Goal: Find specific page/section: Find specific page/section

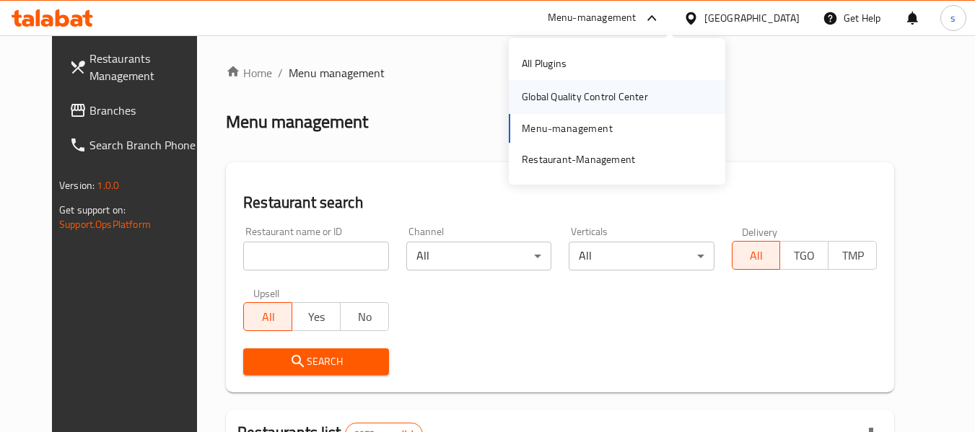
click at [586, 103] on div "Global Quality Control Center" at bounding box center [585, 97] width 126 height 16
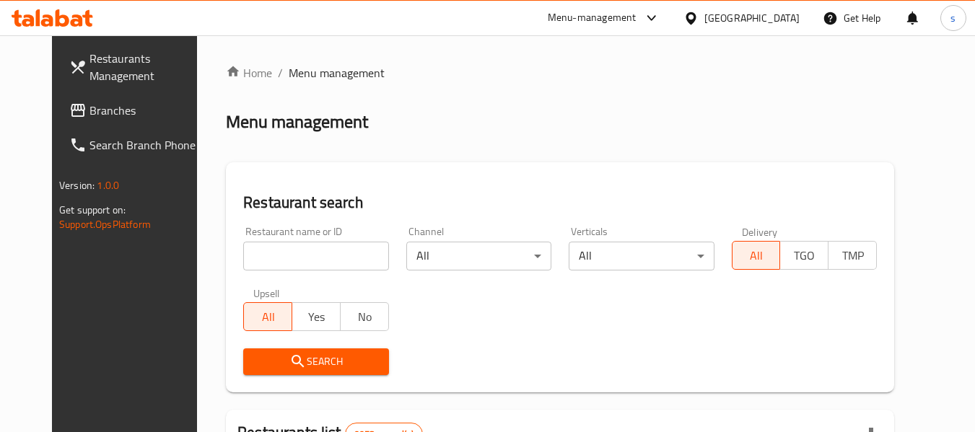
click at [661, 17] on div at bounding box center [649, 17] width 24 height 17
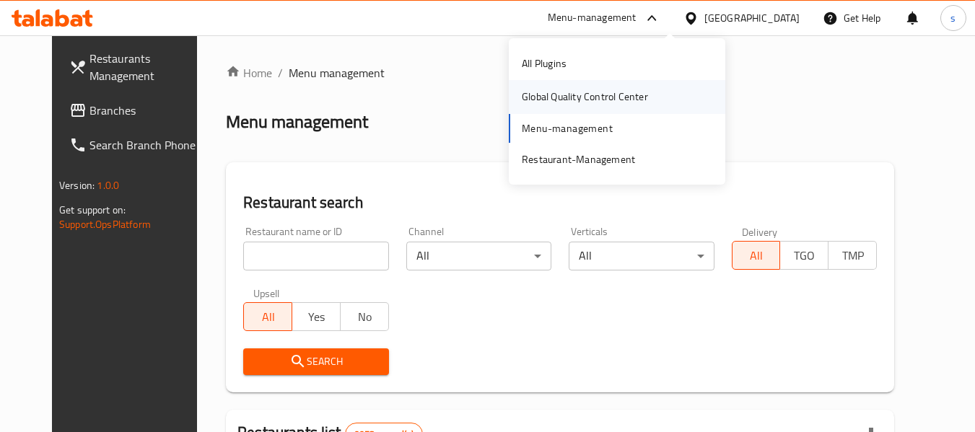
click at [616, 98] on div "Global Quality Control Center" at bounding box center [585, 97] width 126 height 16
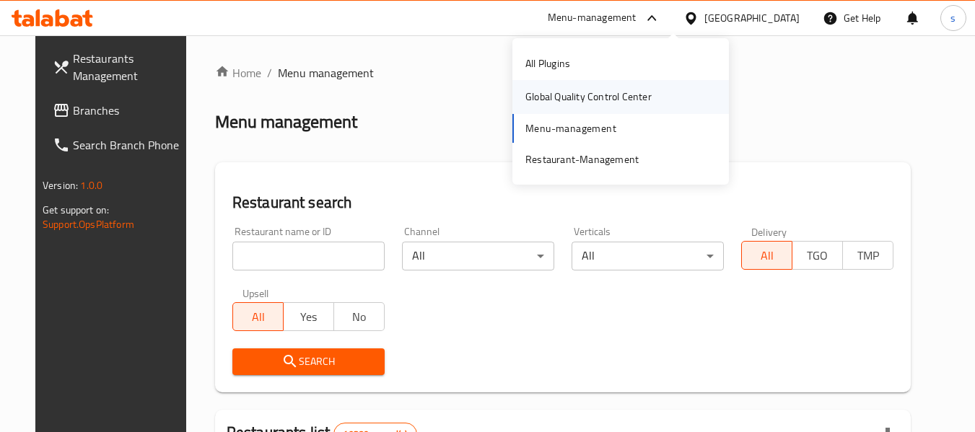
click at [617, 91] on div "Global Quality Control Center" at bounding box center [589, 97] width 126 height 16
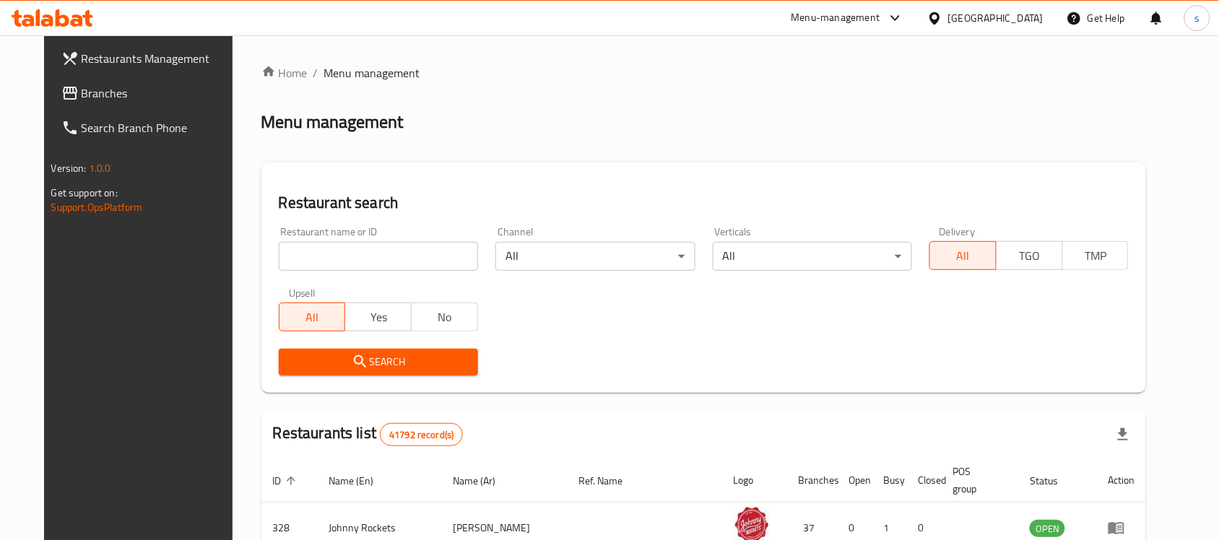
click at [893, 23] on icon at bounding box center [895, 17] width 17 height 17
click at [781, 105] on div "Global Quality Control Center" at bounding box center [765, 98] width 126 height 16
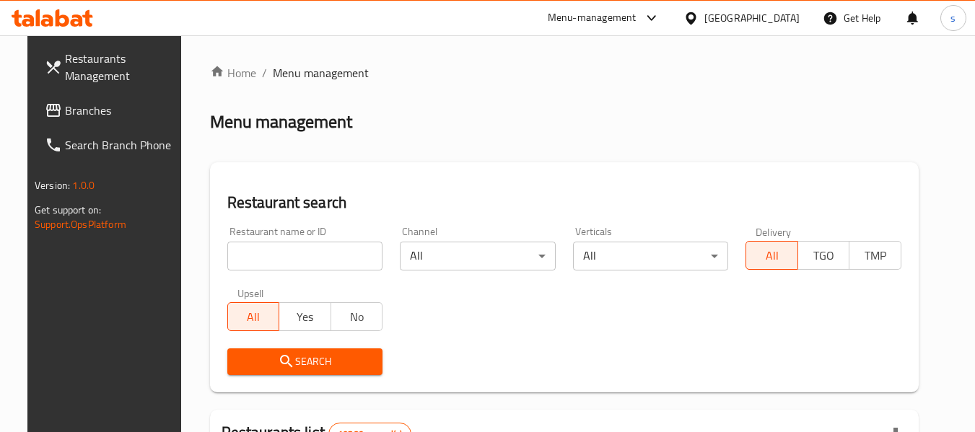
click at [637, 22] on div "Menu-management" at bounding box center [592, 17] width 89 height 17
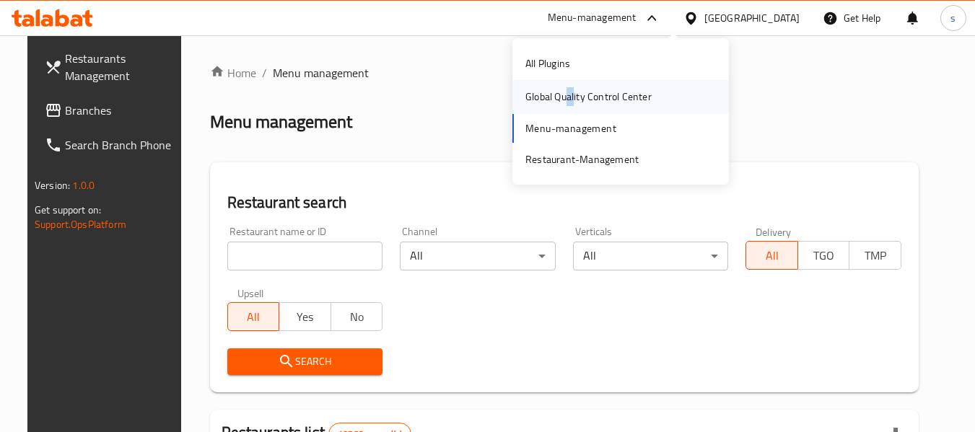
click at [570, 90] on div "Global Quality Control Center" at bounding box center [589, 97] width 126 height 16
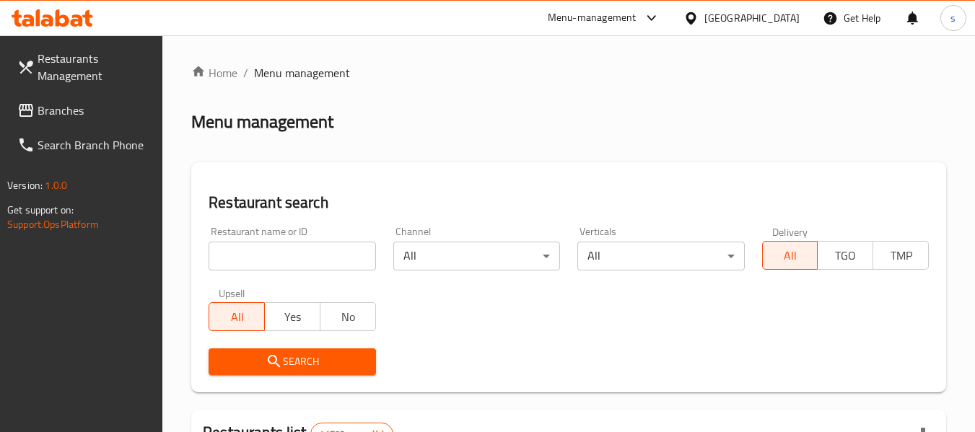
click at [616, 8] on div "Menu-management" at bounding box center [604, 18] width 136 height 35
click at [609, 20] on div "Menu-management" at bounding box center [592, 17] width 89 height 17
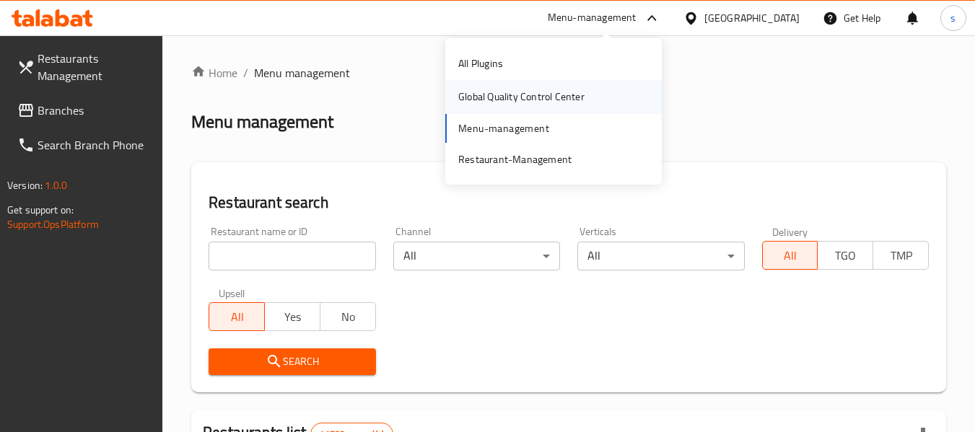
click at [525, 103] on div "Global Quality Control Center" at bounding box center [521, 97] width 126 height 16
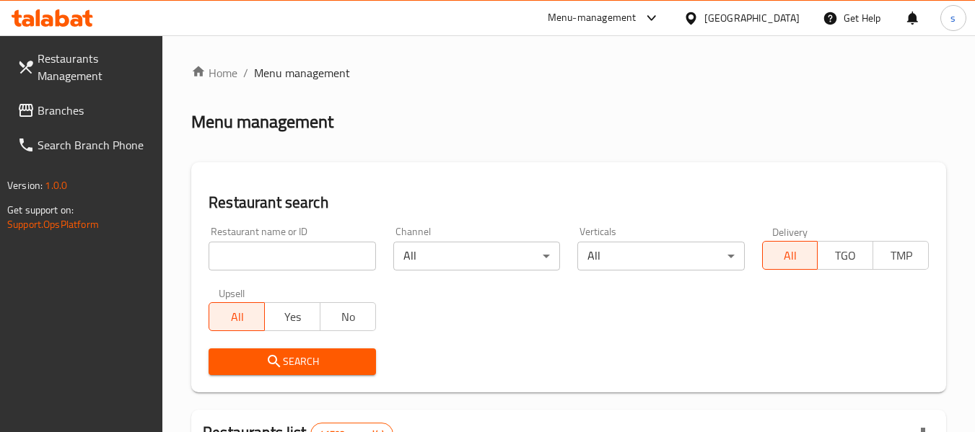
click at [637, 13] on div "Menu-management" at bounding box center [592, 17] width 89 height 17
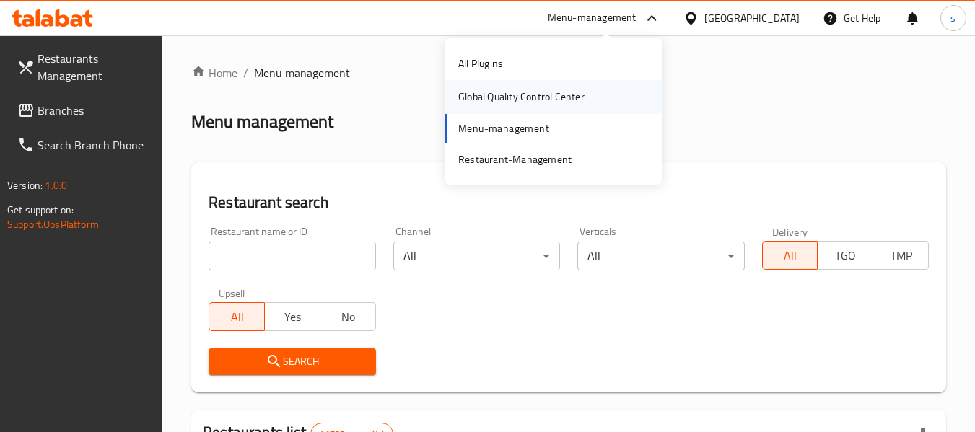
click at [549, 99] on div "Global Quality Control Center" at bounding box center [521, 97] width 126 height 16
